Goal: Navigation & Orientation: Find specific page/section

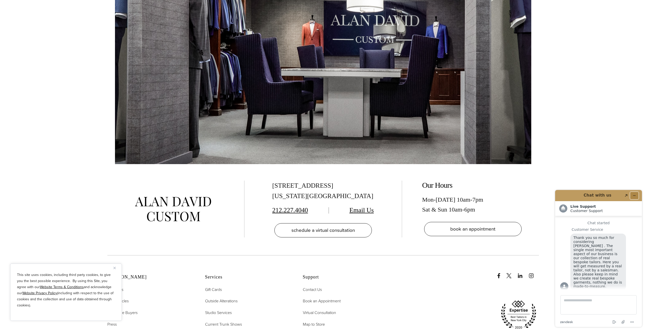
click at [636, 195] on icon "Minimize widget" at bounding box center [635, 196] width 4 height 4
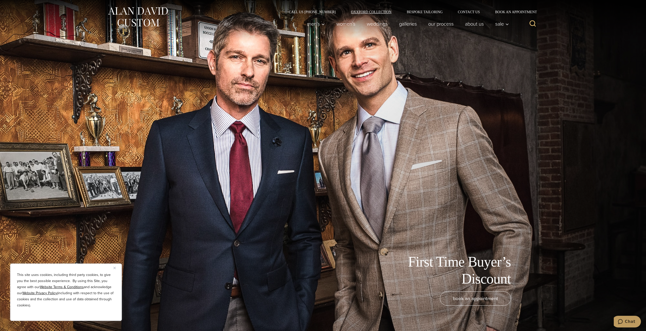
click at [375, 12] on link "Oxxford Collection" at bounding box center [371, 12] width 56 height 4
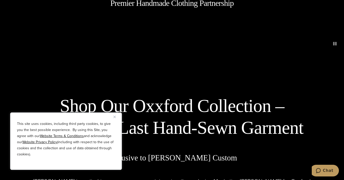
scroll to position [254, 0]
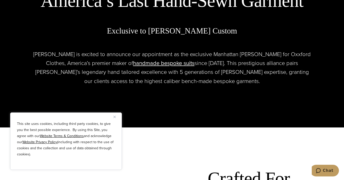
click at [116, 116] on button "Close" at bounding box center [117, 117] width 6 height 6
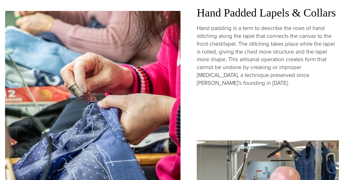
scroll to position [6, 0]
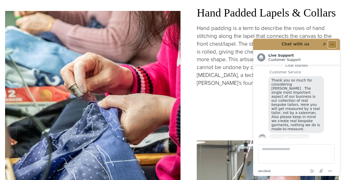
click at [333, 44] on icon "Minimize widget" at bounding box center [333, 45] width 4 height 4
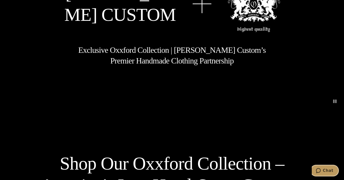
scroll to position [0, 0]
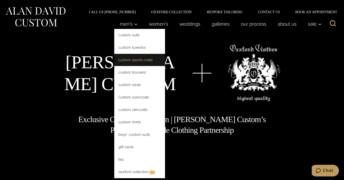
click at [131, 60] on link "Custom Sports Coats" at bounding box center [139, 60] width 51 height 12
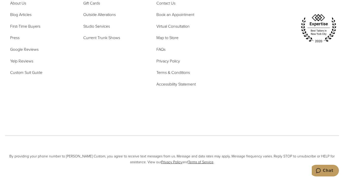
scroll to position [3053, 0]
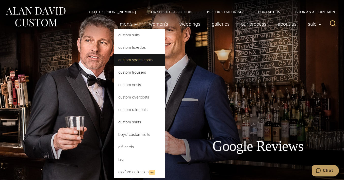
click at [135, 61] on link "Custom Sports Coats" at bounding box center [139, 60] width 51 height 12
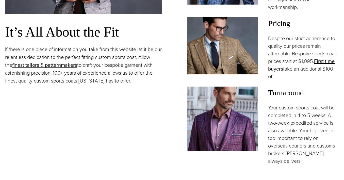
scroll to position [432, 0]
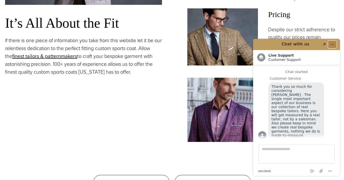
click at [332, 44] on icon "Minimize widget" at bounding box center [333, 45] width 4 height 4
